Goal: Book appointment/travel/reservation

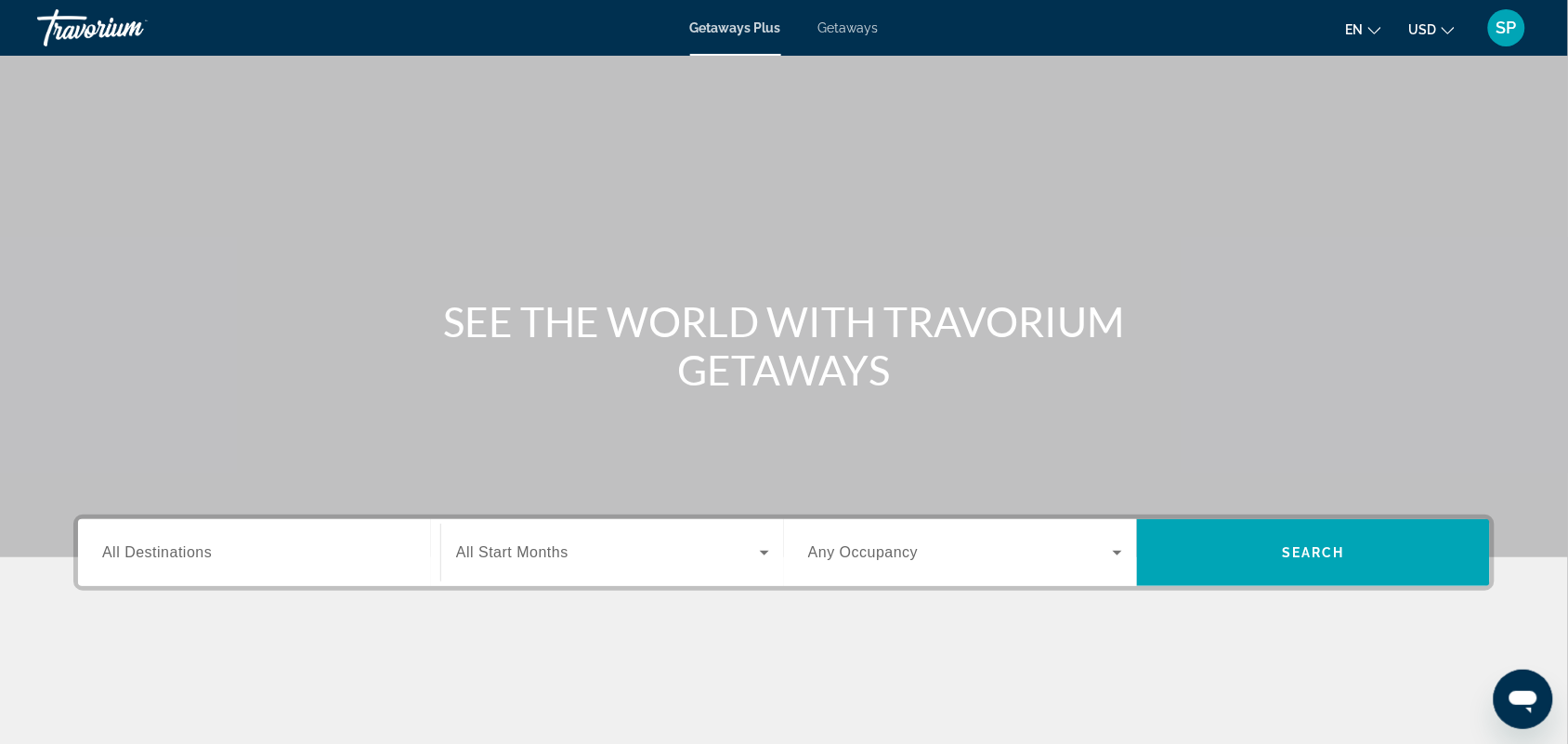
click at [137, 539] on div "Search widget" at bounding box center [259, 553] width 314 height 53
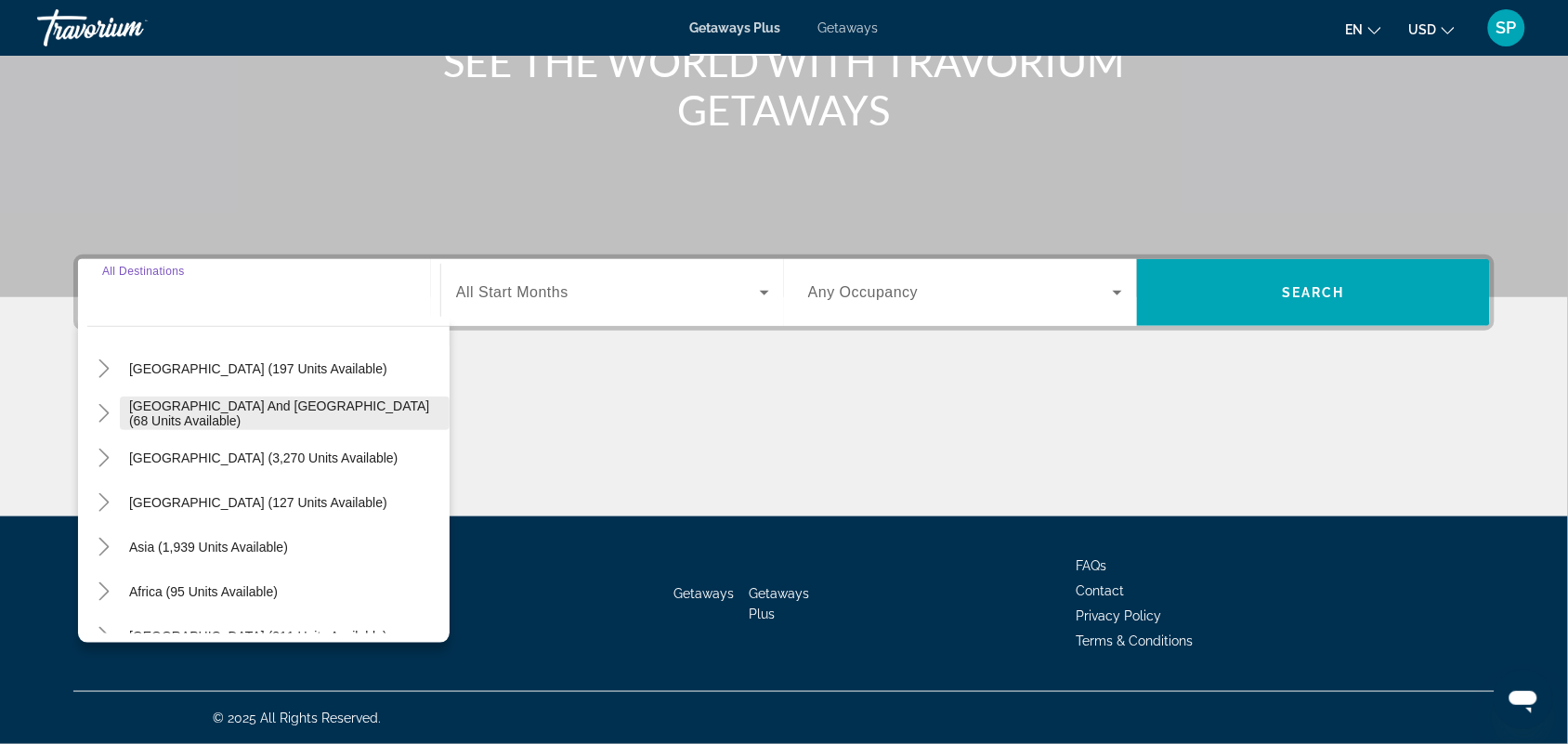
scroll to position [280, 0]
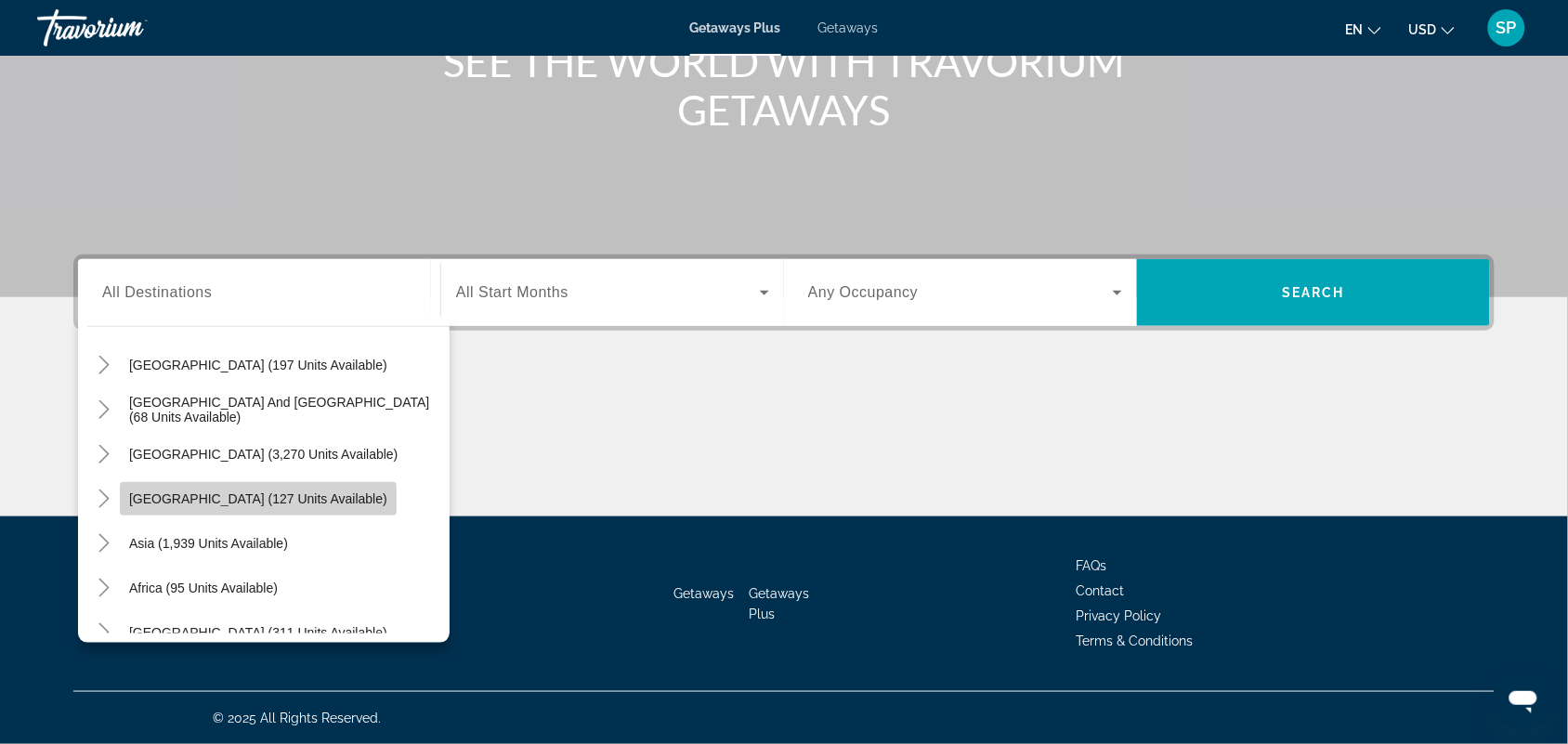
click at [280, 491] on span "[GEOGRAPHIC_DATA] (127 units available)" at bounding box center [258, 498] width 259 height 15
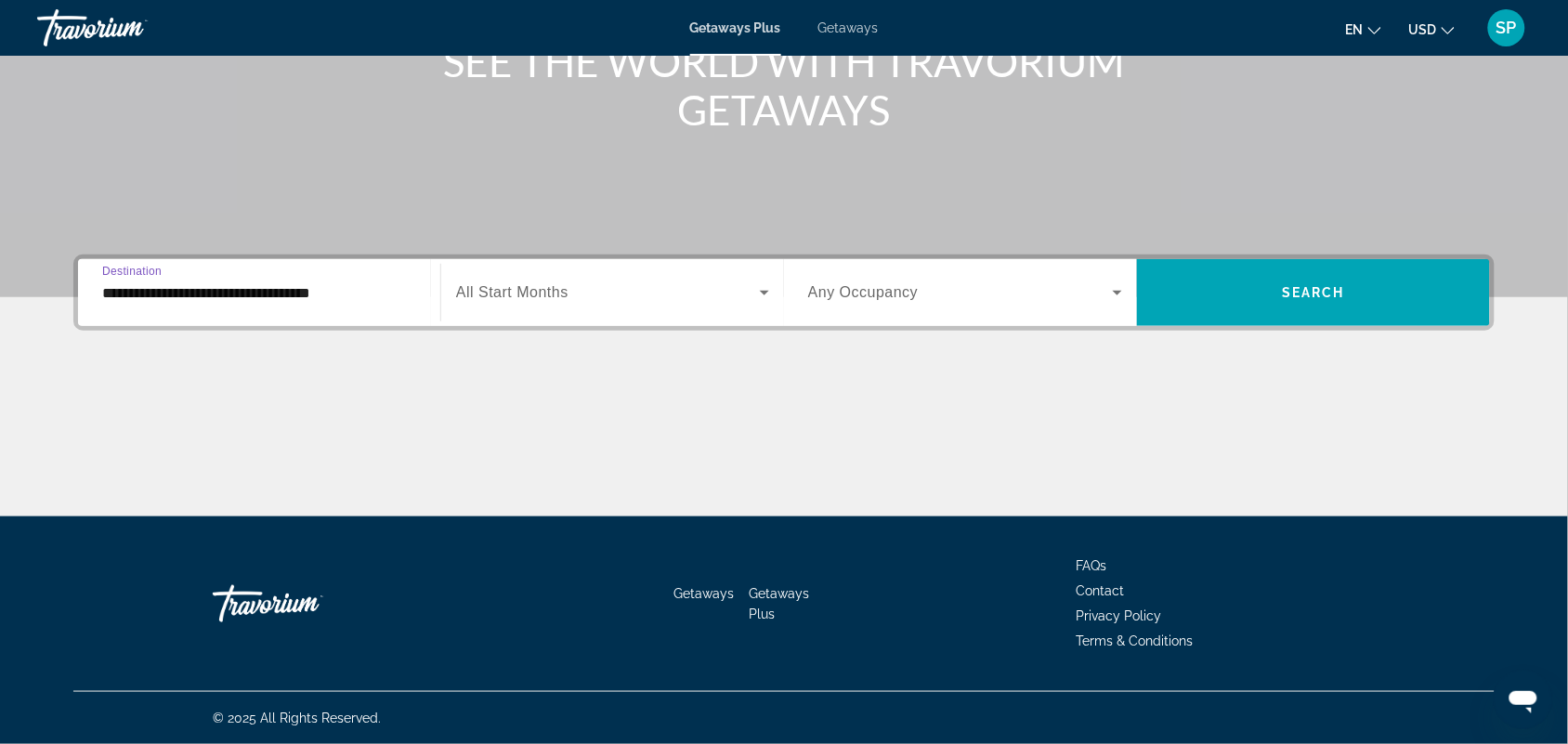
click at [229, 299] on input "**********" at bounding box center [259, 293] width 314 height 22
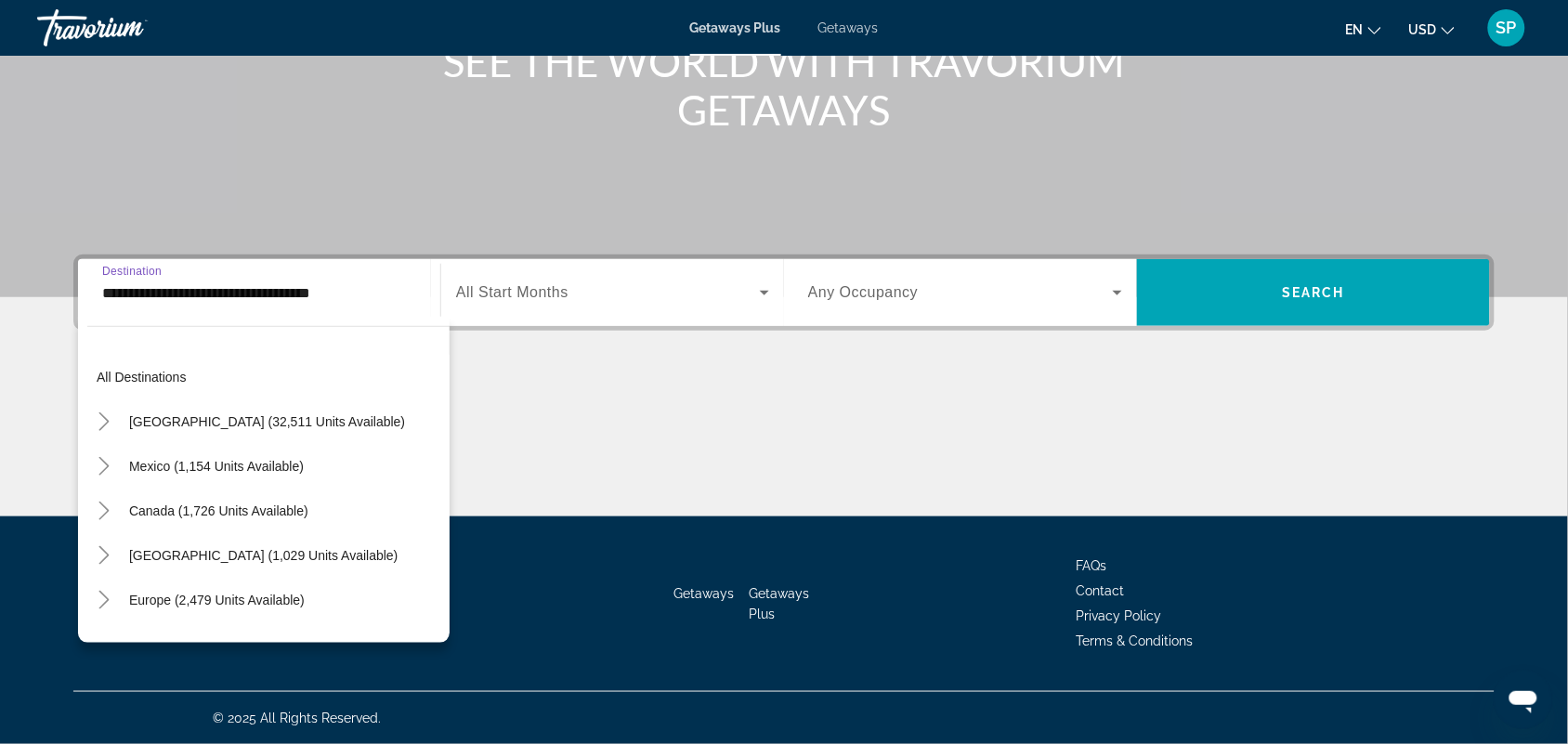
scroll to position [289, 0]
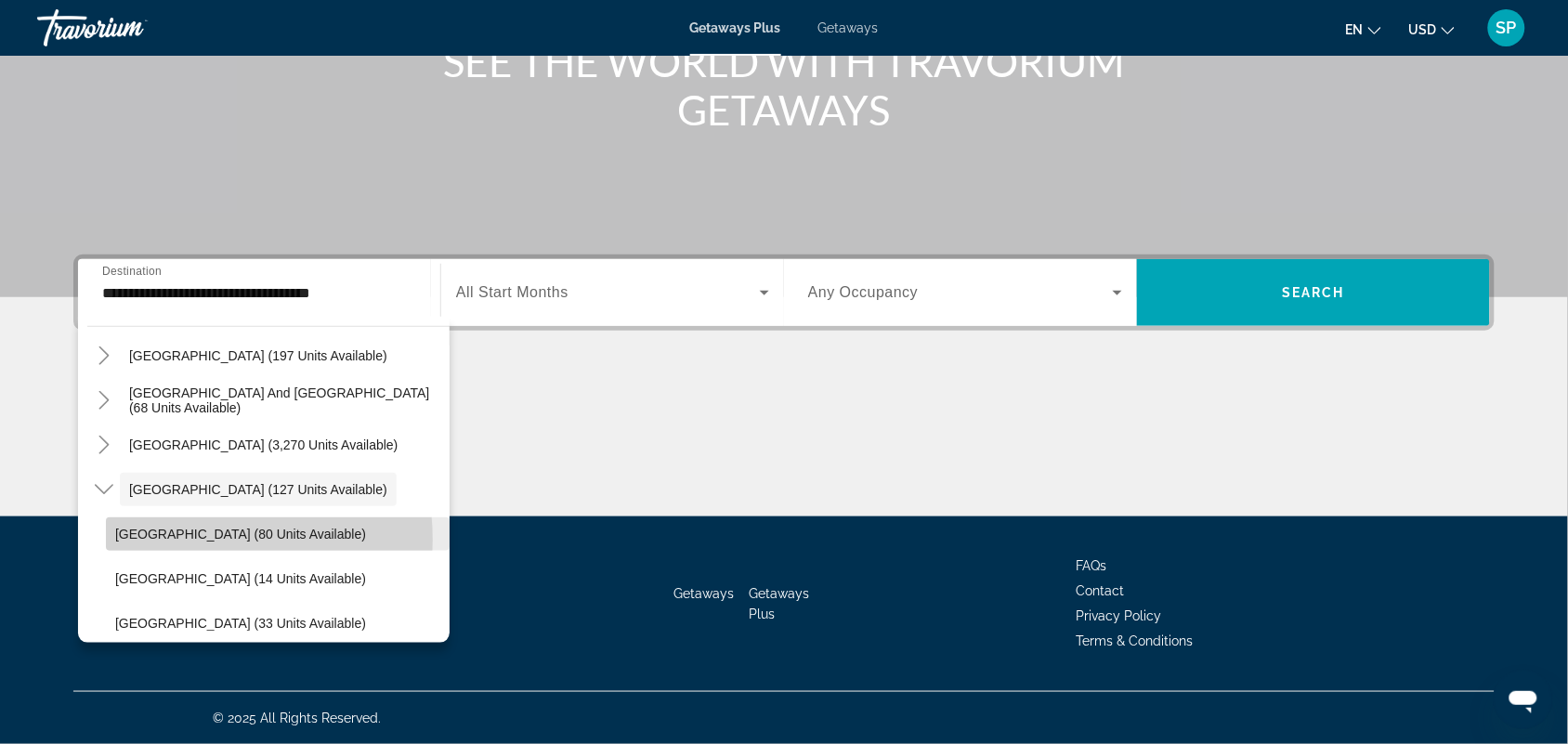
click at [202, 540] on span "[GEOGRAPHIC_DATA] (80 units available)" at bounding box center [240, 534] width 251 height 15
type input "**********"
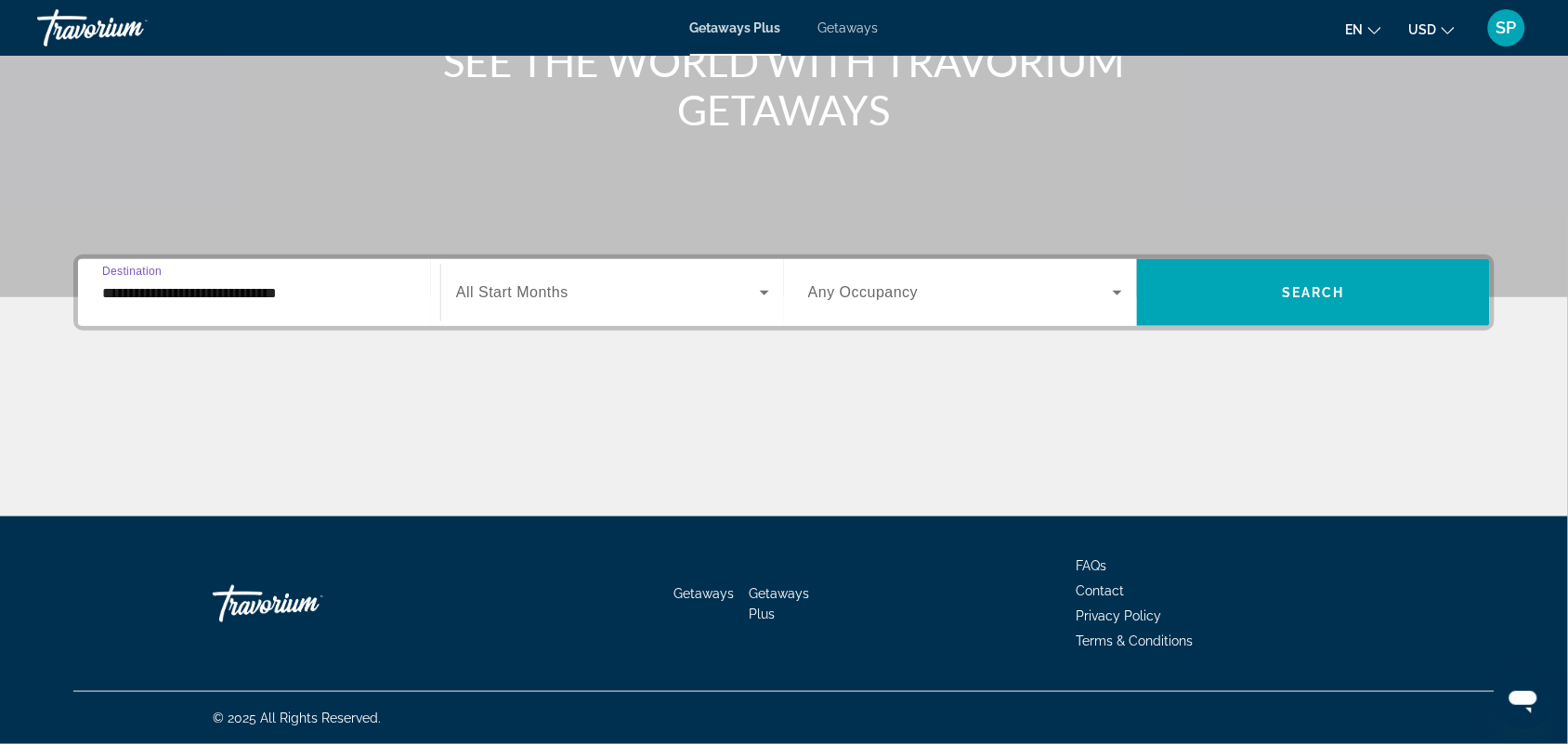
click at [591, 264] on div "Start Month All Start Months" at bounding box center [612, 292] width 344 height 67
click at [590, 299] on span "Search widget" at bounding box center [609, 293] width 304 height 22
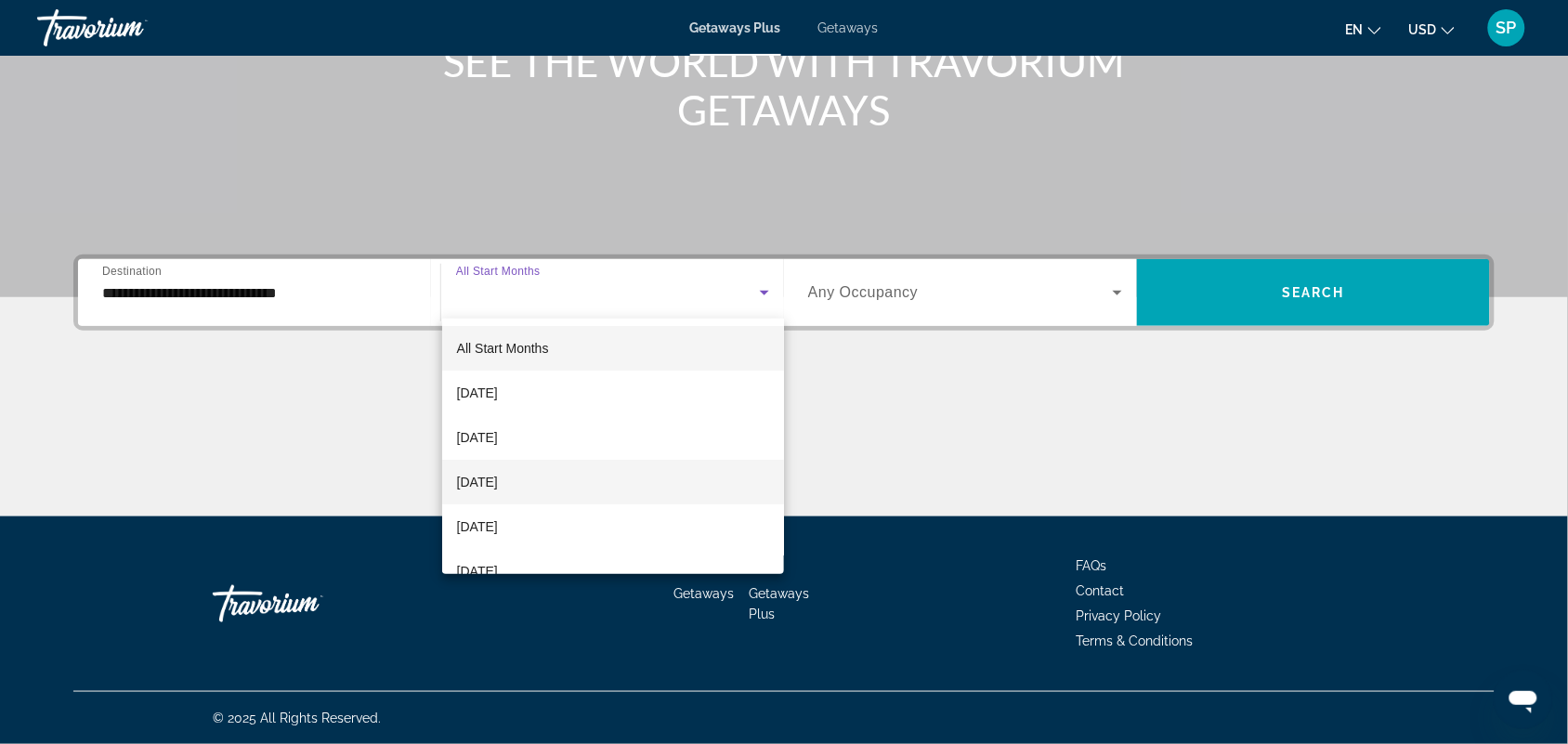
click at [569, 481] on mat-option "[DATE]" at bounding box center [613, 482] width 343 height 45
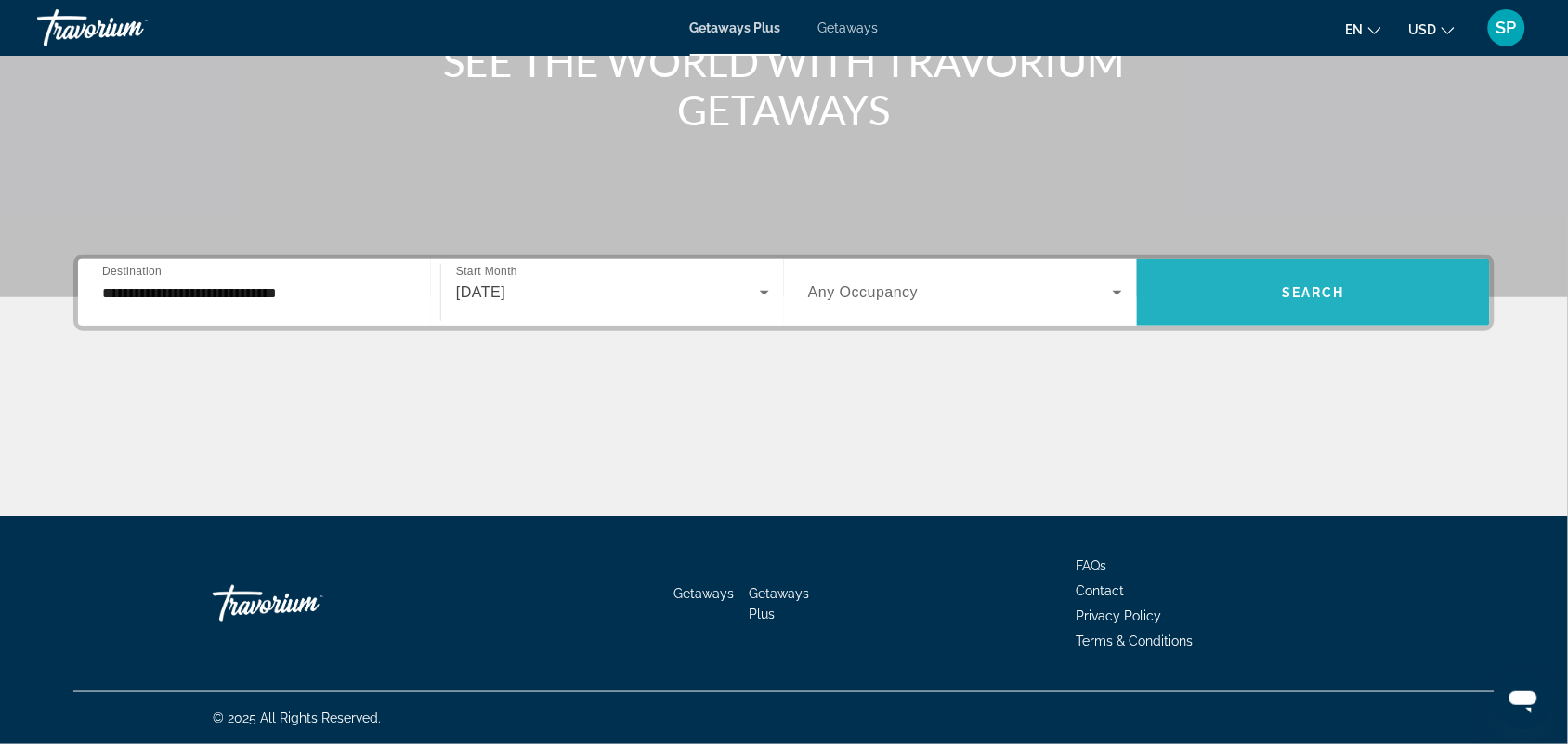
click at [1262, 317] on span "Search widget" at bounding box center [1314, 292] width 353 height 67
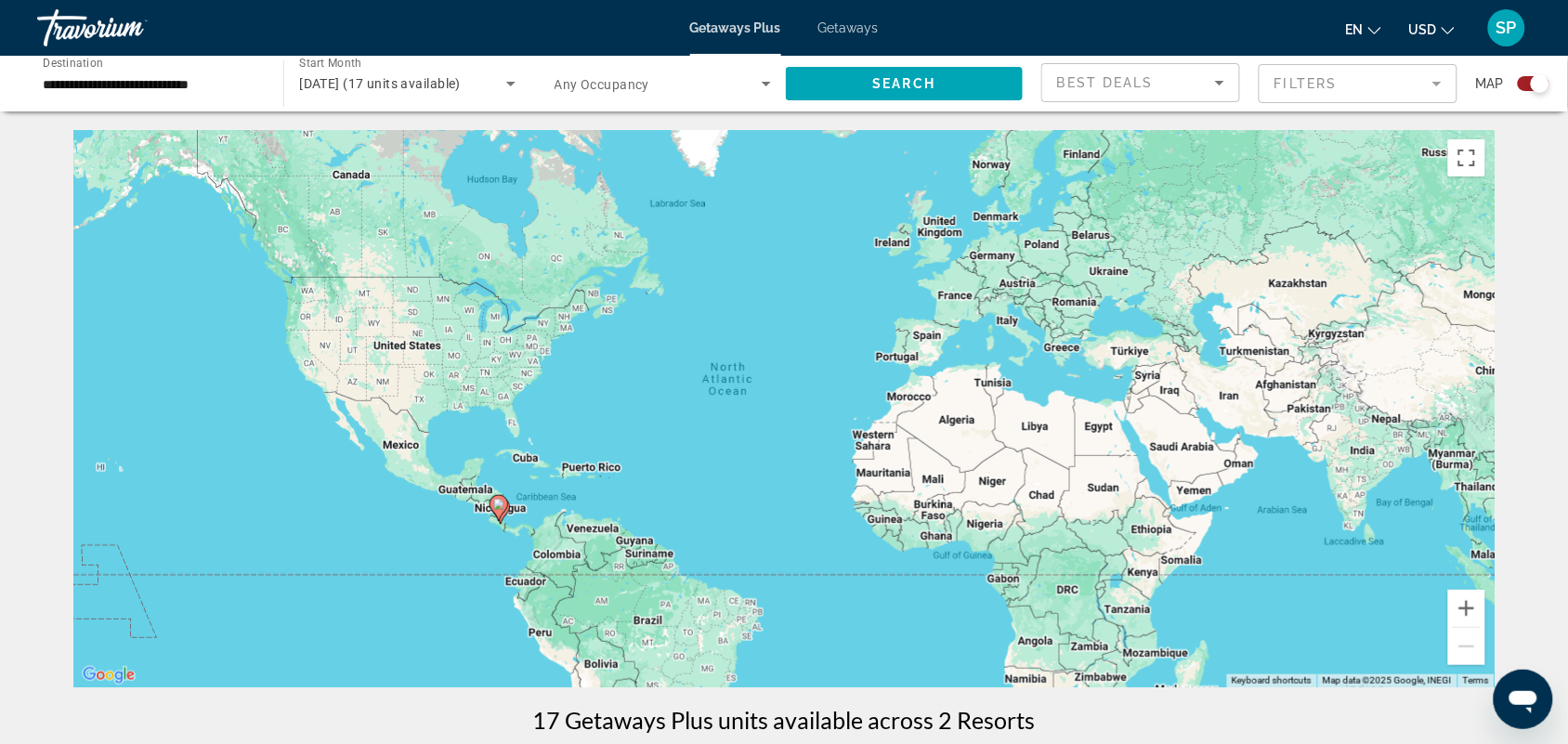
click at [580, 481] on div "To activate drag with keyboard, press Alt + Enter. Once in keyboard drag state,…" at bounding box center [784, 408] width 1422 height 557
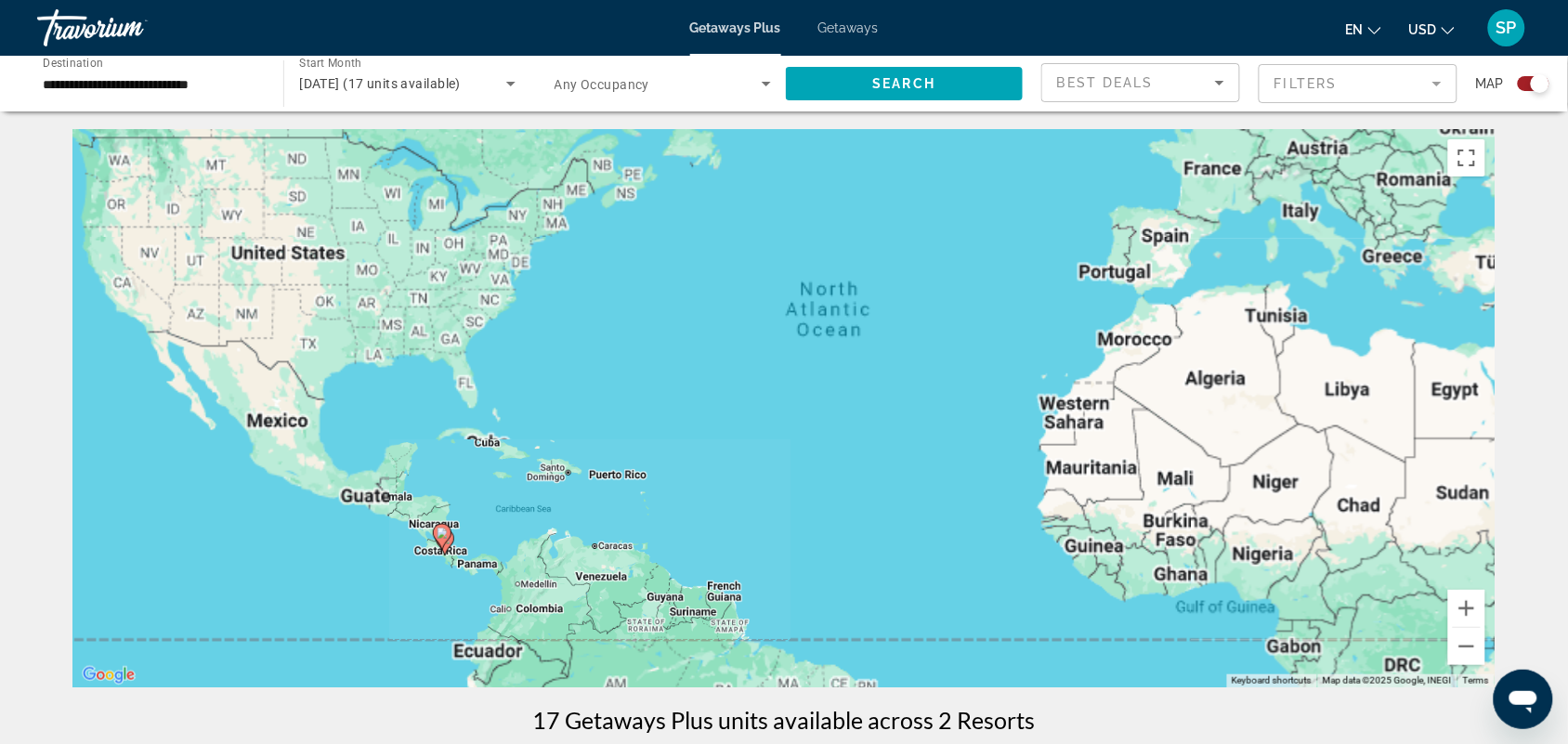
click at [580, 481] on div "To activate drag with keyboard, press Alt + Enter. Once in keyboard drag state,…" at bounding box center [784, 408] width 1422 height 557
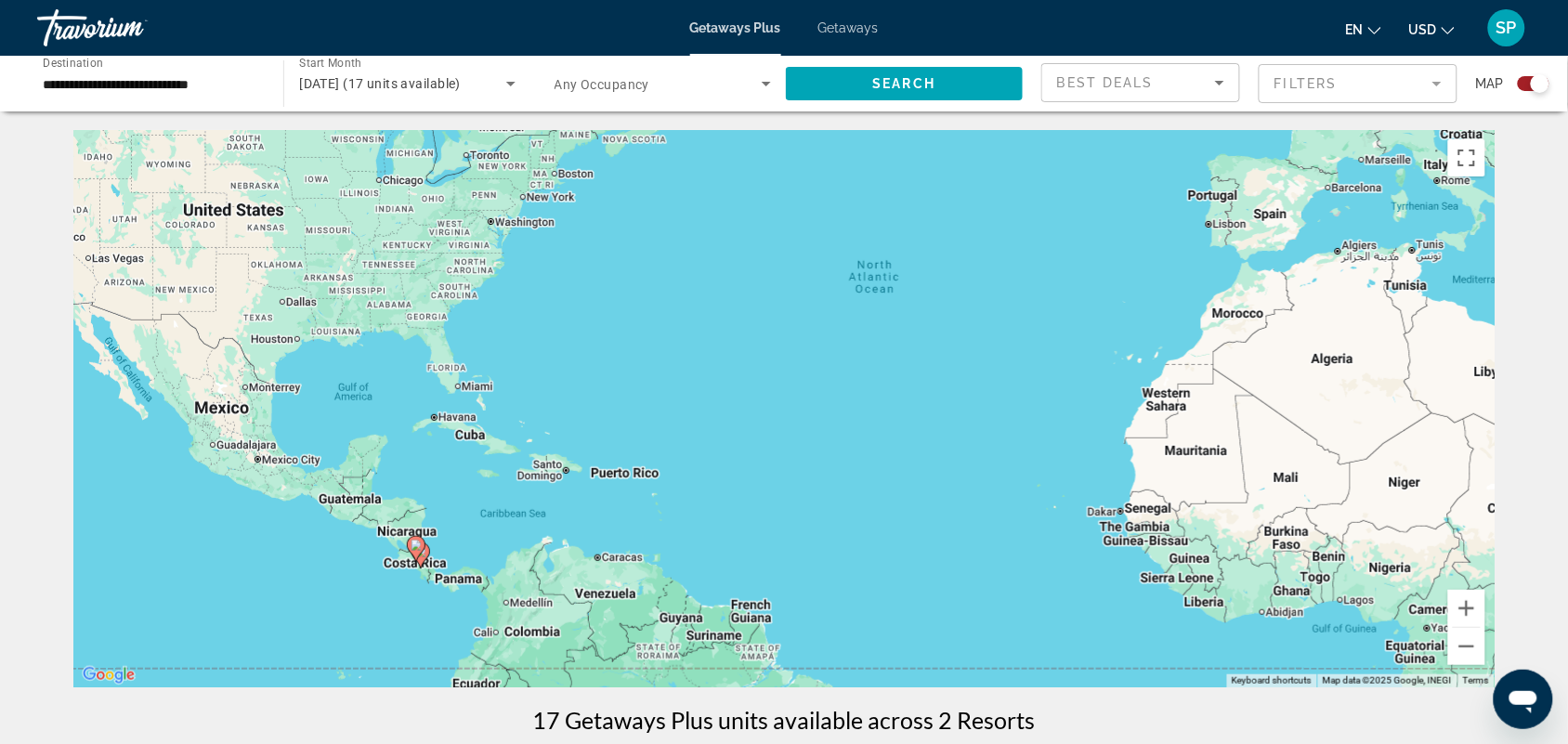
click at [493, 572] on div "To activate drag with keyboard, press Alt + Enter. Once in keyboard drag state,…" at bounding box center [784, 408] width 1422 height 557
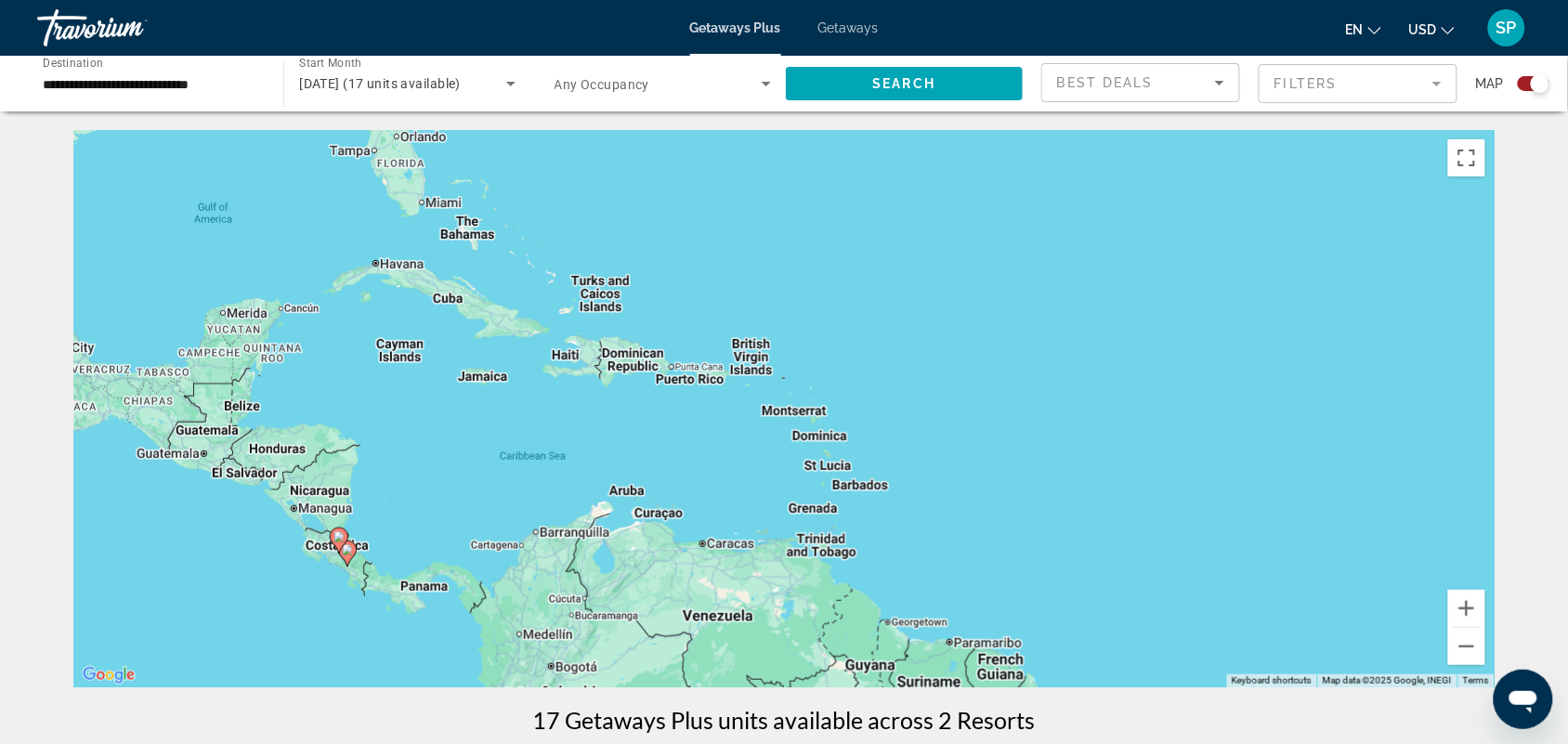
click at [444, 578] on div "To activate drag with keyboard, press Alt + Enter. Once in keyboard drag state,…" at bounding box center [784, 408] width 1422 height 557
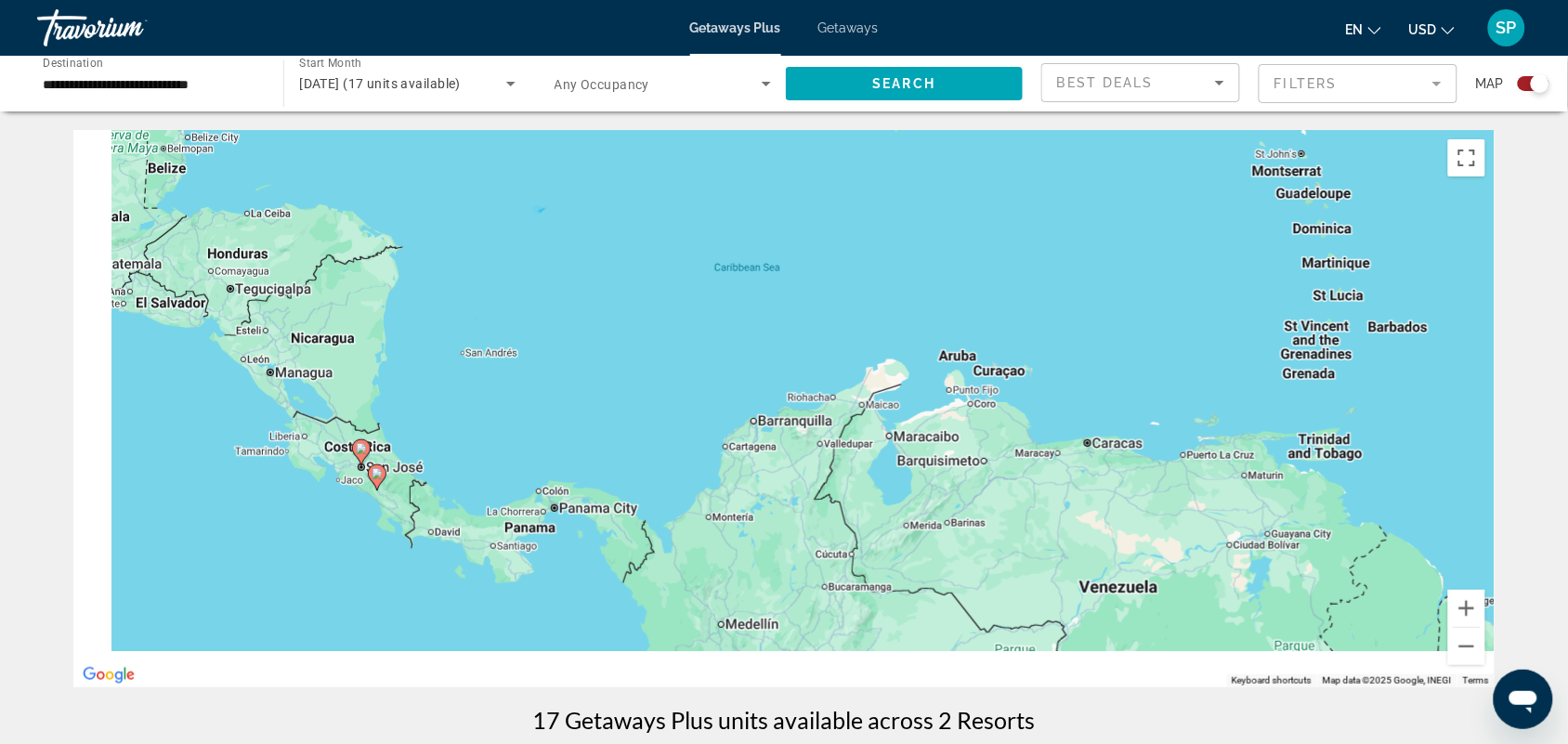
drag, startPoint x: 354, startPoint y: 577, endPoint x: 658, endPoint y: 414, distance: 344.9
click at [658, 414] on div "To activate drag with keyboard, press Alt + Enter. Once in keyboard drag state,…" at bounding box center [784, 408] width 1422 height 557
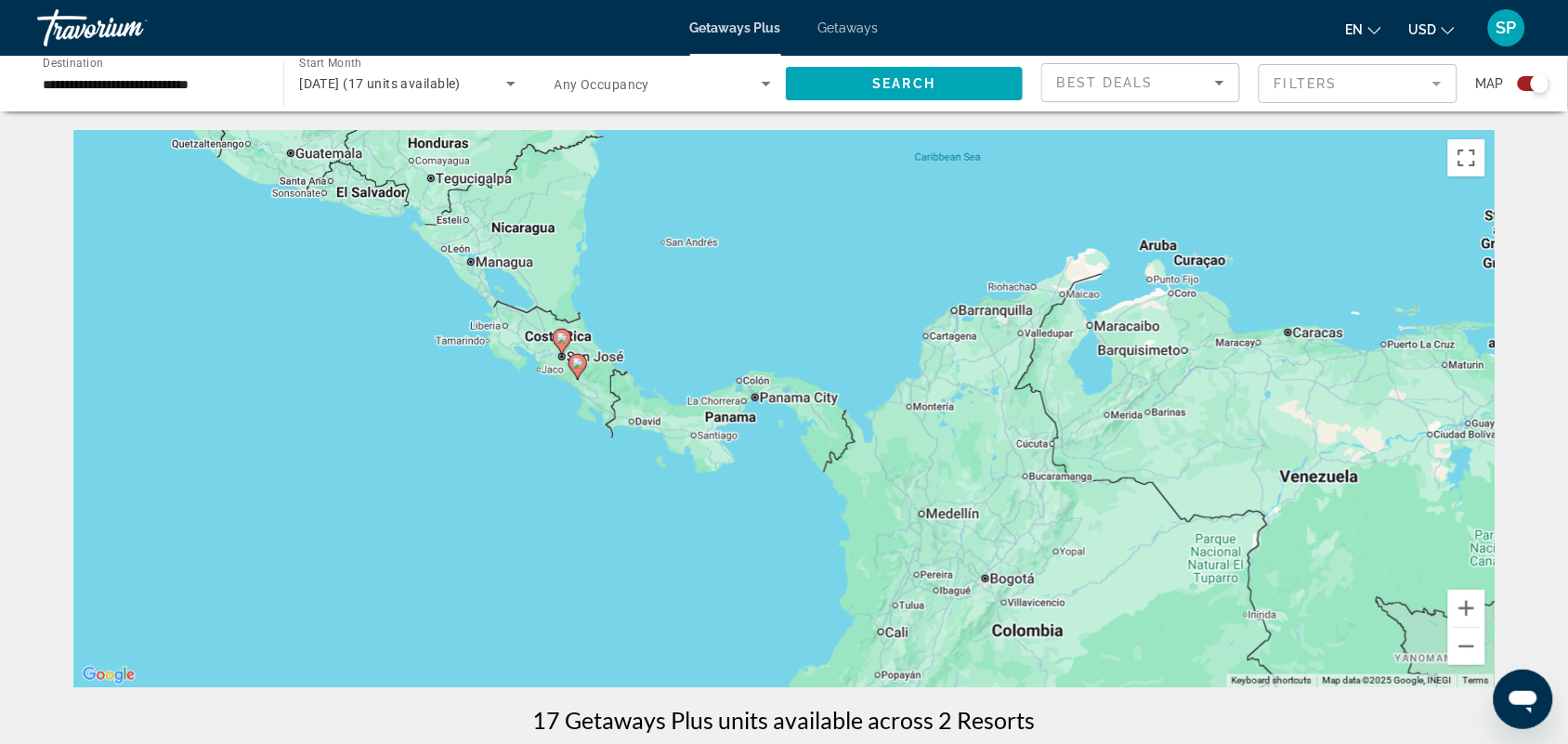
click at [532, 404] on div "To activate drag with keyboard, press Alt + Enter. Once in keyboard drag state,…" at bounding box center [784, 408] width 1422 height 557
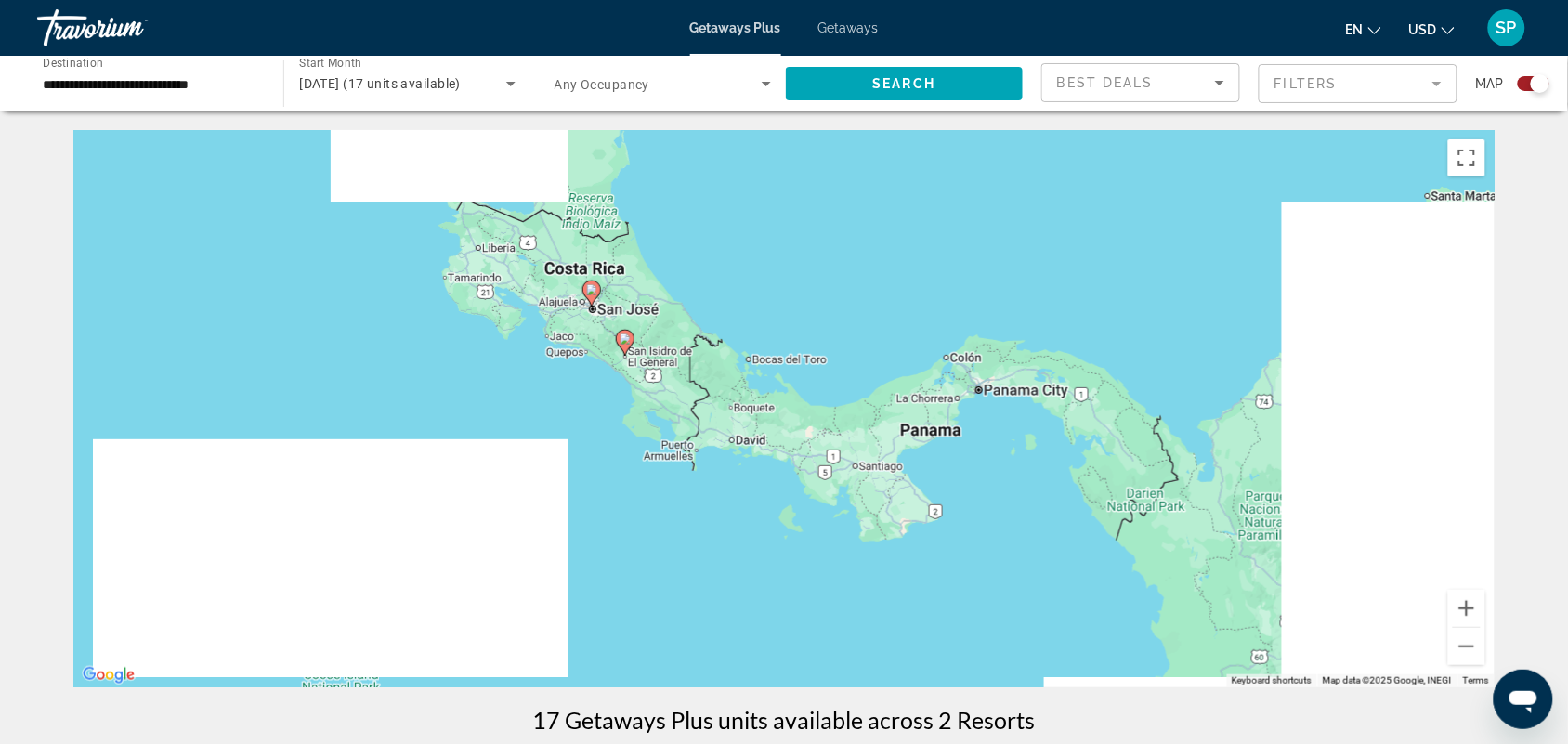
click at [526, 372] on div "To activate drag with keyboard, press Alt + Enter. Once in keyboard drag state,…" at bounding box center [784, 408] width 1422 height 557
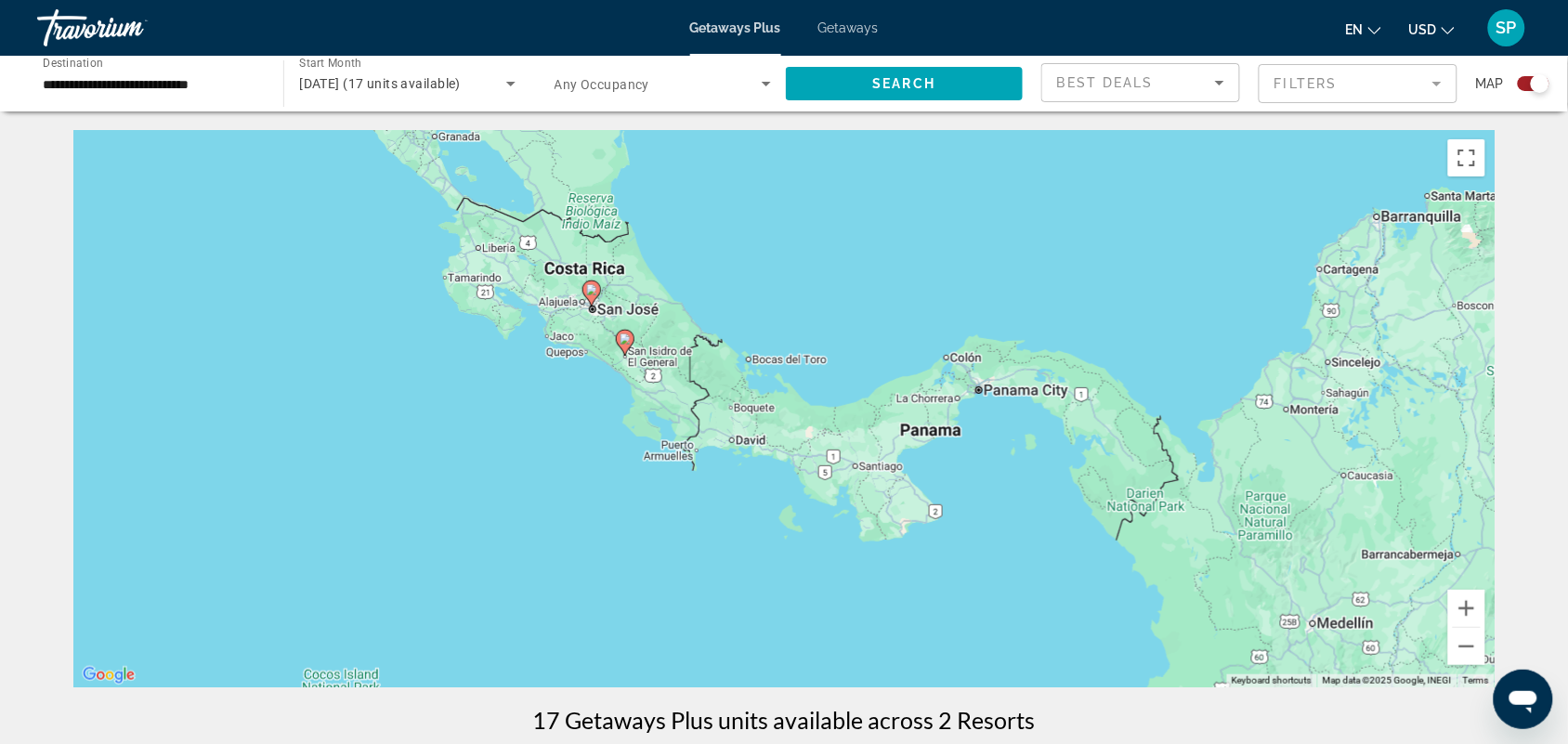
click at [526, 372] on div "To activate drag with keyboard, press Alt + Enter. Once in keyboard drag state,…" at bounding box center [784, 408] width 1422 height 557
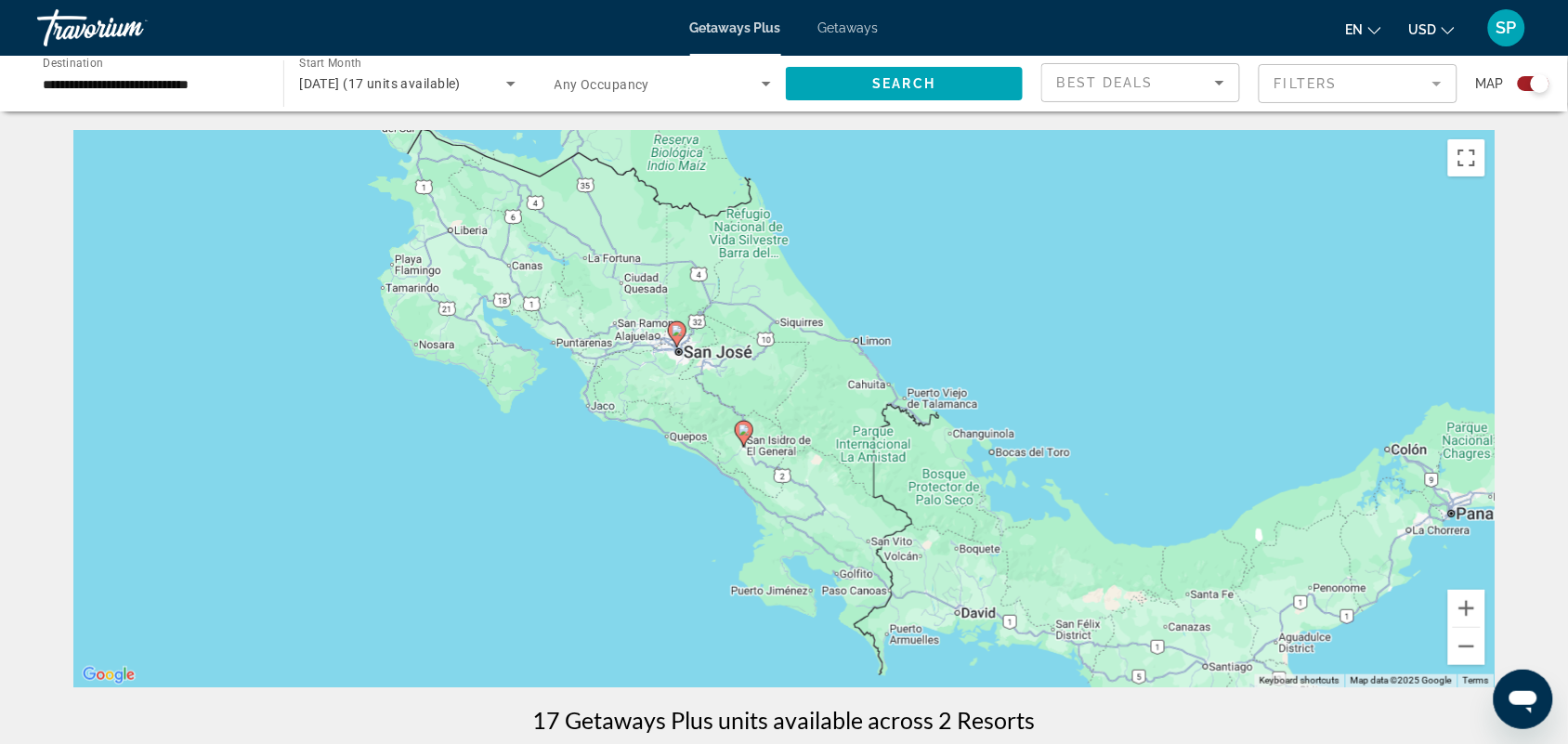
drag, startPoint x: 400, startPoint y: 322, endPoint x: 420, endPoint y: 435, distance: 114.8
click at [420, 435] on div "To activate drag with keyboard, press Alt + Enter. Once in keyboard drag state,…" at bounding box center [784, 408] width 1422 height 557
